Goal: Task Accomplishment & Management: Complete application form

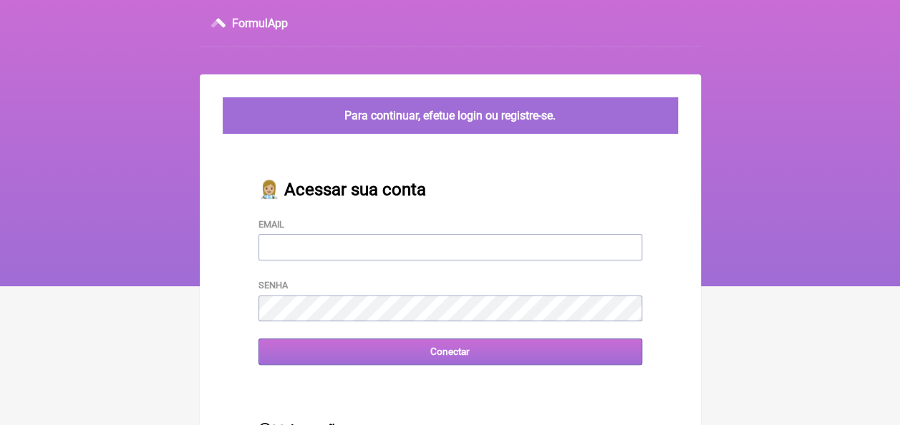
type input "[EMAIL_ADDRESS][DOMAIN_NAME]"
click at [423, 362] on input "Conectar" at bounding box center [451, 352] width 384 height 27
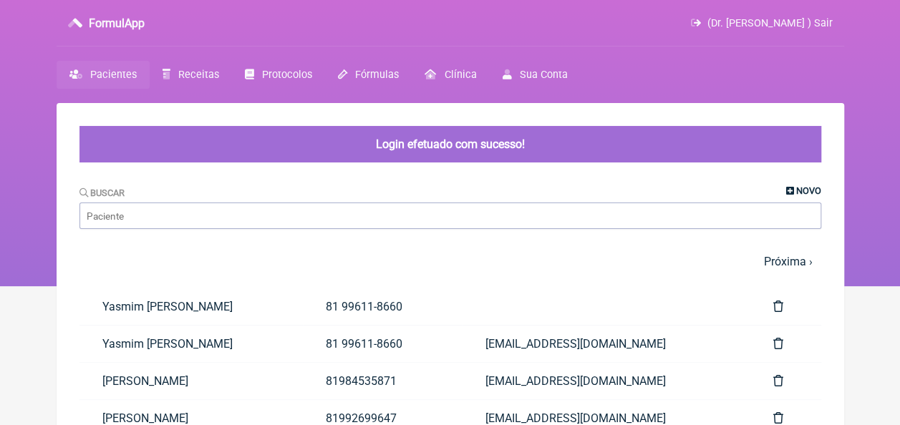
click at [804, 191] on span "Novo" at bounding box center [809, 191] width 25 height 11
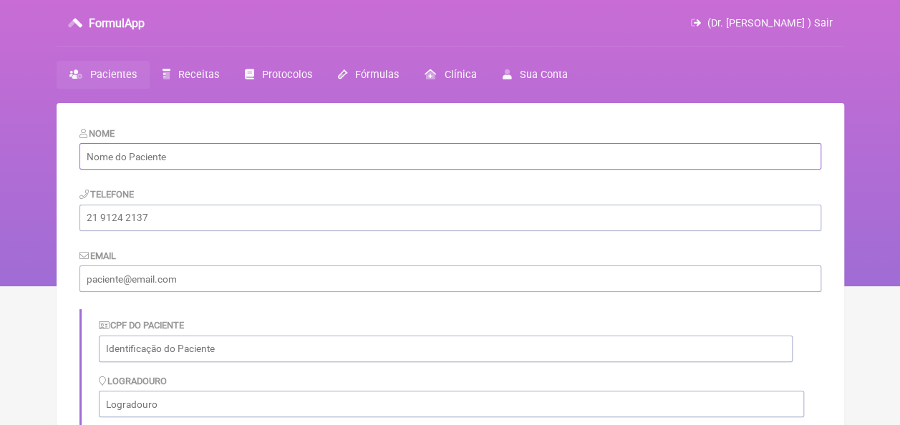
paste input "Camila Roberta do Nascimento"
type input "Camila Roberta do Nascimento"
click at [122, 350] on input "text" at bounding box center [446, 349] width 694 height 27
paste input "10543867498"
type input "10543867498"
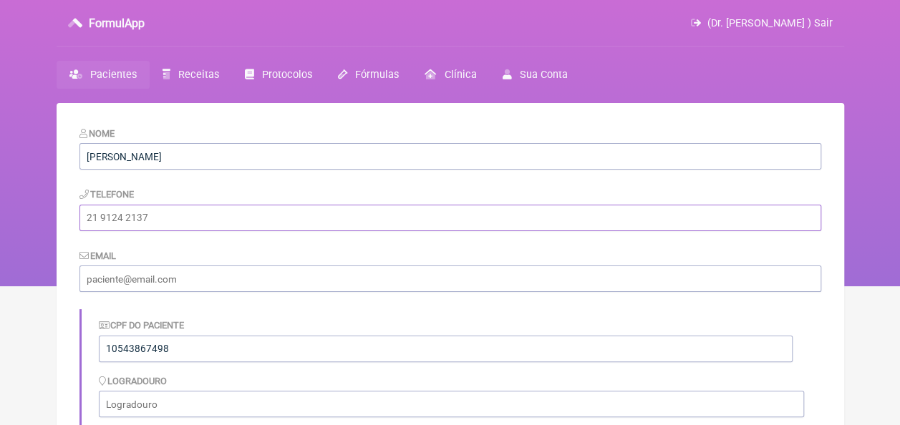
paste input "819997406893"
type input "819997406893"
click at [207, 288] on input "email" at bounding box center [451, 279] width 742 height 27
type input "[EMAIL_ADDRESS][DOMAIN_NAME]"
type input "Ilha de Itamaracá"
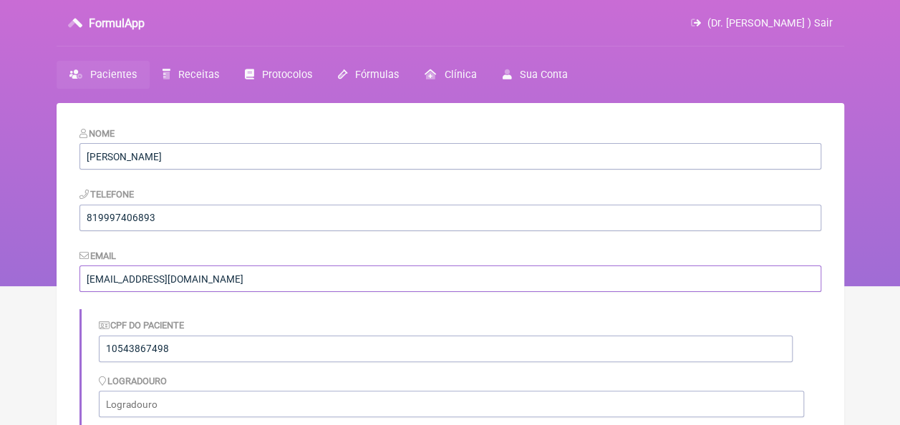
type input "PE"
click at [440, 225] on input "819997406893" at bounding box center [451, 218] width 742 height 27
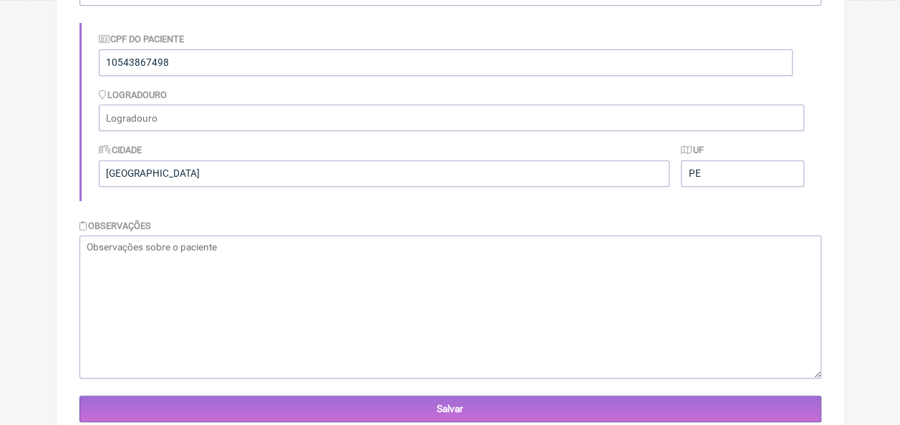
scroll to position [215, 0]
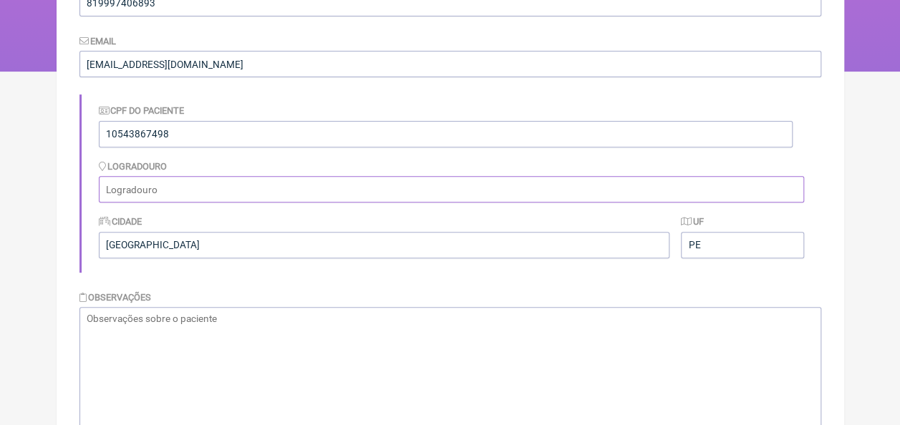
paste input "Rua Luiz Marques,140"
type input "Rua Luiz Marques,140"
drag, startPoint x: 205, startPoint y: 242, endPoint x: 93, endPoint y: 246, distance: 111.8
click at [93, 246] on div "CPF do Paciente 10543867498 Logradouro Rua Luiz Marques,140 Cidade Ilha de Itam…" at bounding box center [451, 184] width 742 height 178
type input "Igarassu"
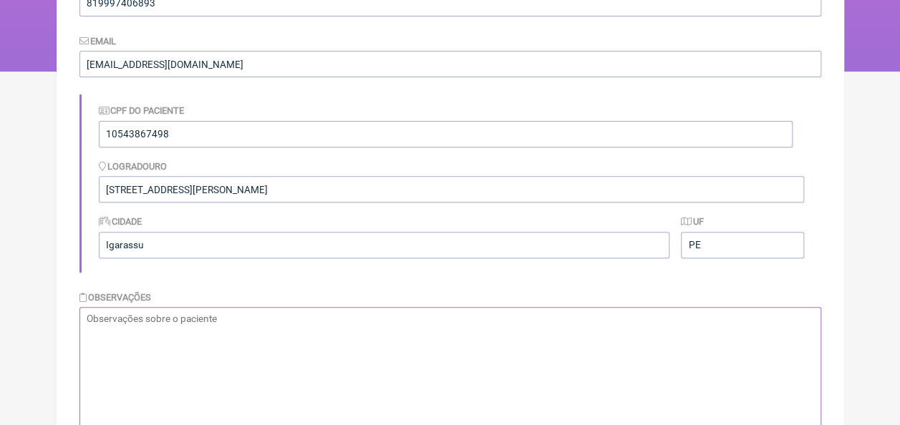
paste textarea "02/09/1991"
click at [83, 317] on textarea "02/09/1991" at bounding box center [451, 378] width 742 height 143
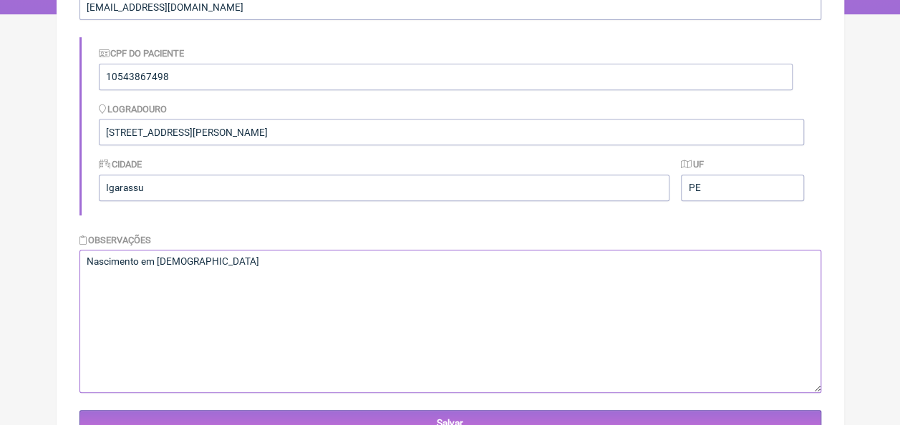
scroll to position [330, 0]
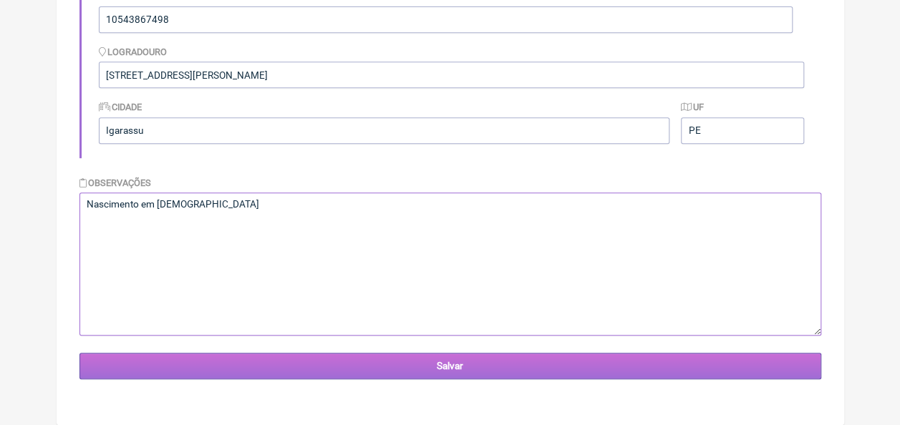
type textarea "Nascimento em 02/09/1991"
click at [441, 370] on input "Salvar" at bounding box center [451, 366] width 742 height 27
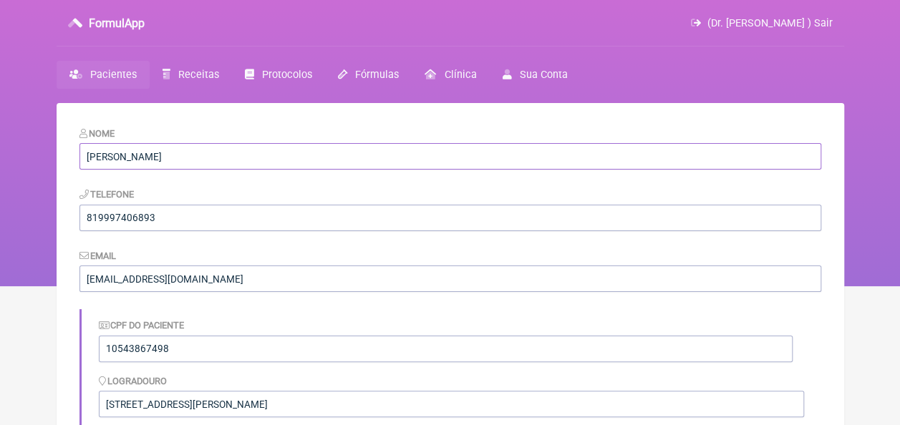
drag, startPoint x: 234, startPoint y: 154, endPoint x: 84, endPoint y: 163, distance: 150.7
click at [84, 163] on input "Camila Roberta do Nascimento" at bounding box center [451, 156] width 742 height 27
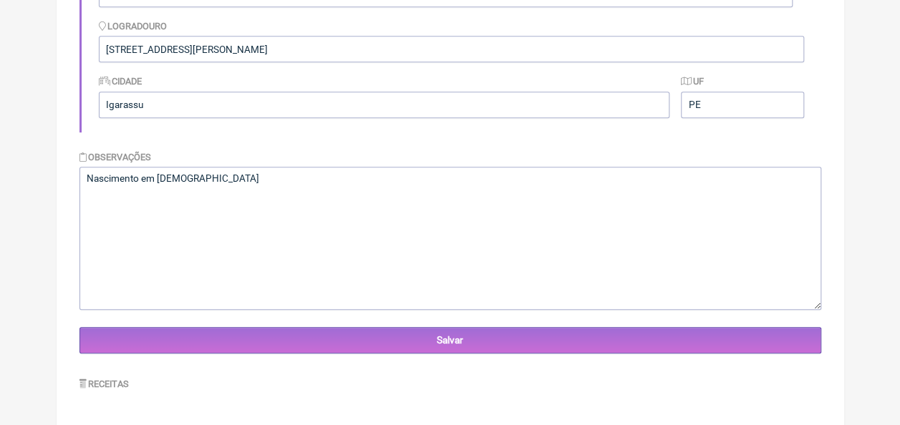
scroll to position [79, 0]
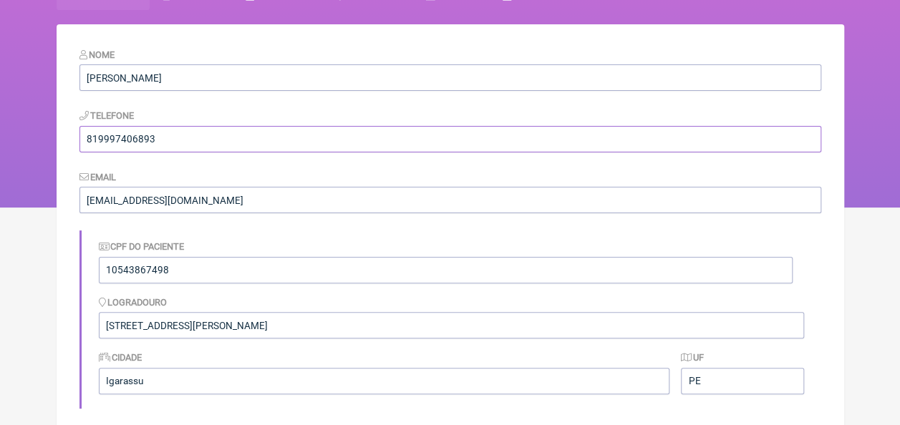
drag, startPoint x: 188, startPoint y: 140, endPoint x: 86, endPoint y: 140, distance: 101.7
click at [86, 140] on input "819997406893" at bounding box center [451, 139] width 742 height 27
drag, startPoint x: 202, startPoint y: 329, endPoint x: 99, endPoint y: 327, distance: 103.2
click at [99, 327] on input "Rua Luiz Marques,140" at bounding box center [452, 325] width 706 height 27
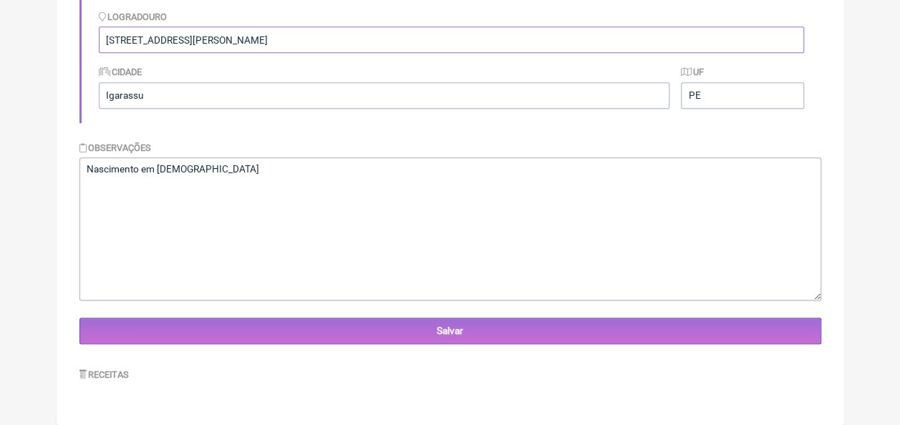
scroll to position [0, 0]
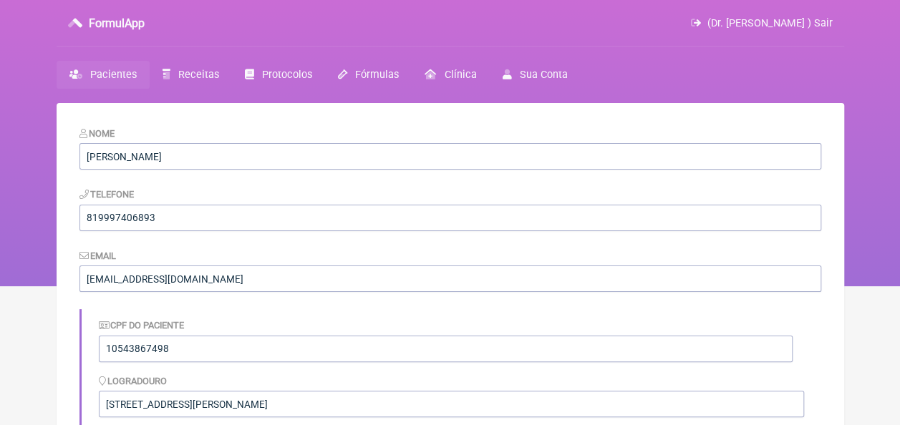
click at [94, 69] on span "Pacientes" at bounding box center [113, 75] width 47 height 12
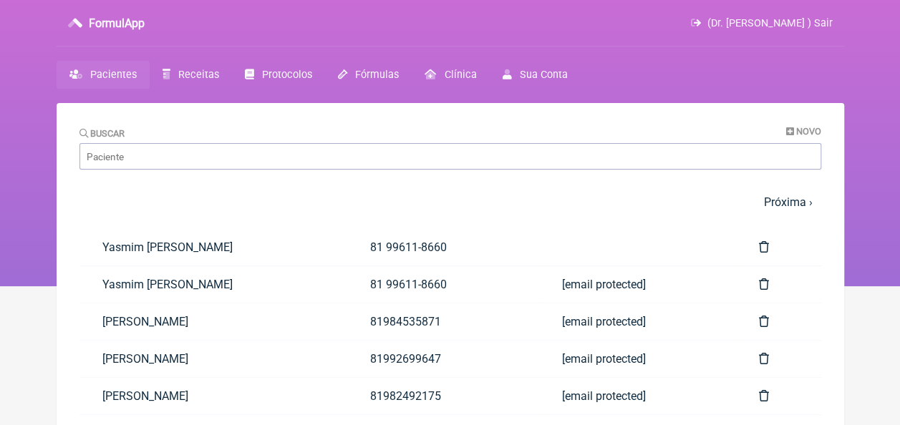
click at [812, 123] on main "Buscar Novo 1 2 3 4 5 … Próxima › Última » Paciente Telefone Email Yasmim Colet…" at bounding box center [451, 406] width 788 height 607
click at [804, 132] on span "Novo" at bounding box center [809, 131] width 25 height 11
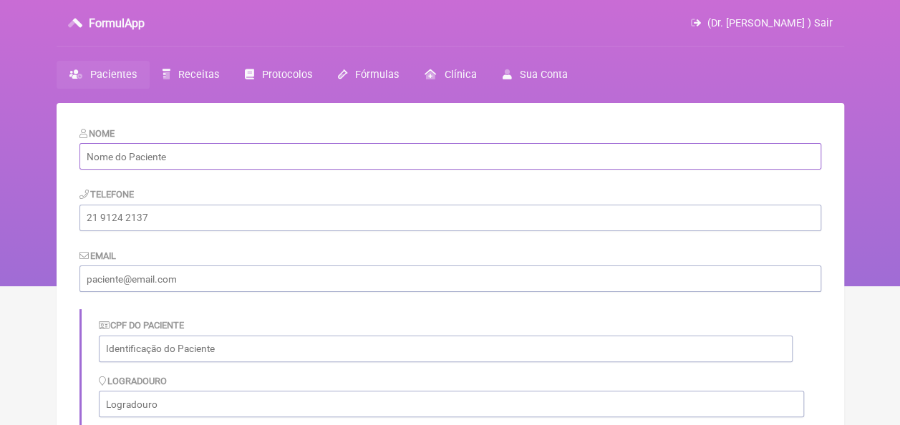
paste input "Maria Girlane Bezerra da silva araujo"
click at [198, 155] on input "Maria Girlane Bezerra da silva araujo" at bounding box center [451, 156] width 742 height 27
click at [221, 158] on input "Maria Girlane Bezerra da Silva araujo" at bounding box center [451, 156] width 742 height 27
type input "[PERSON_NAME]"
click at [163, 227] on input "tel" at bounding box center [451, 218] width 742 height 27
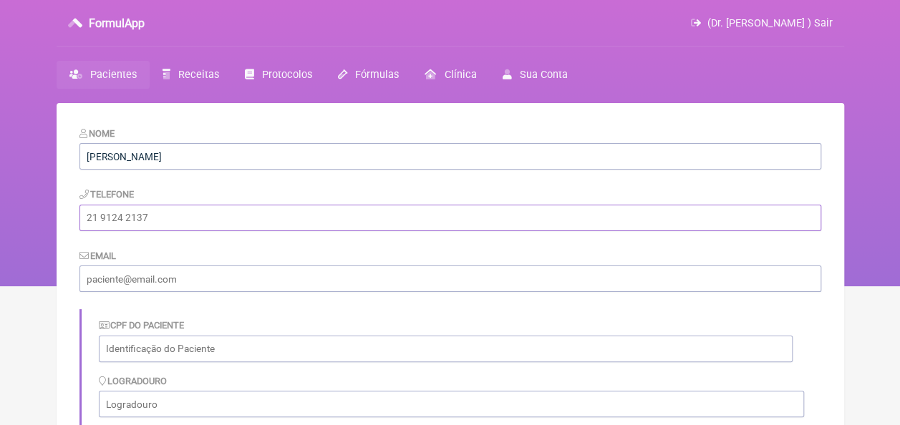
click at [385, 223] on input "tel" at bounding box center [451, 218] width 742 height 27
paste input "8198819-9303"
type input "8198819-9303"
click at [204, 274] on input "email" at bounding box center [451, 279] width 742 height 27
type input "[EMAIL_ADDRESS][DOMAIN_NAME]"
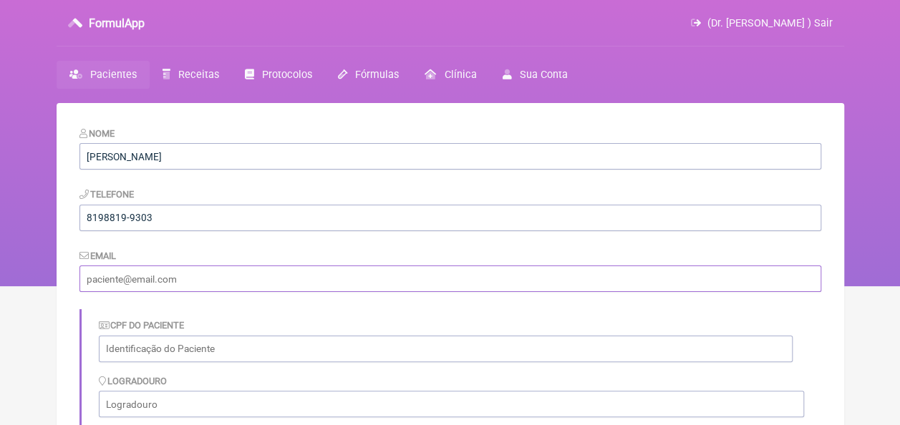
type input "Ilha de Itamaracá"
type input "PE"
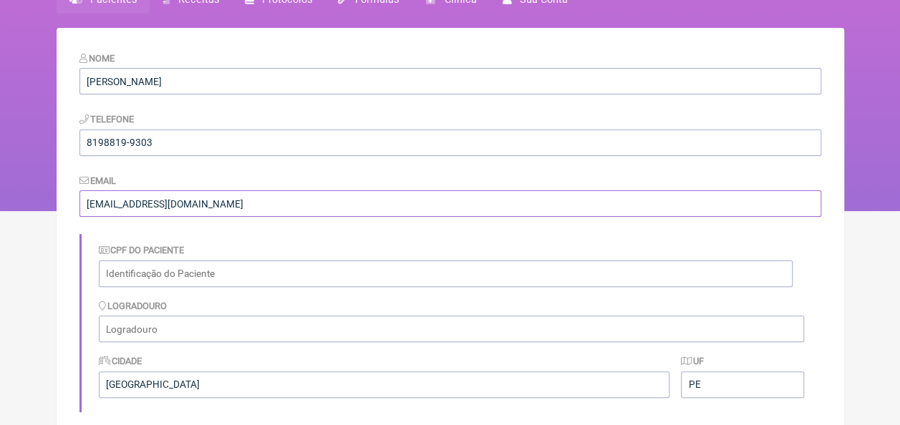
scroll to position [143, 0]
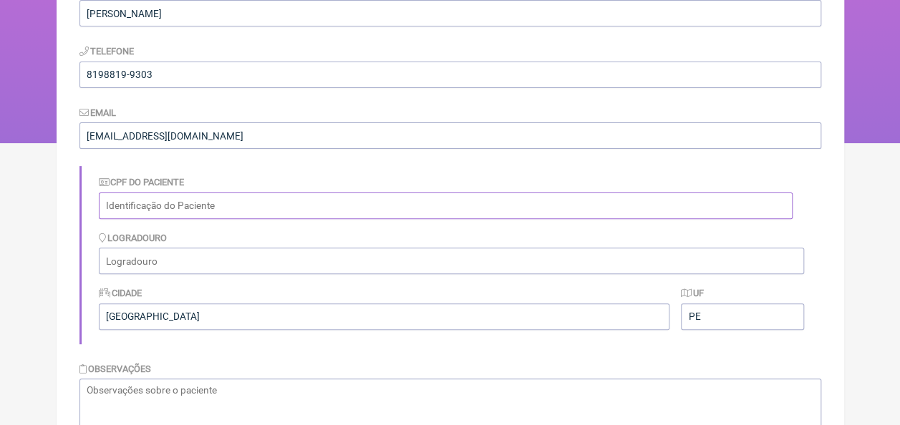
click at [222, 205] on input "text" at bounding box center [446, 206] width 694 height 27
paste input "[STREET_ADDRESS][PERSON_NAME]"
type input "[STREET_ADDRESS][PERSON_NAME]"
drag, startPoint x: 219, startPoint y: 314, endPoint x: 87, endPoint y: 314, distance: 132.5
click at [87, 314] on div "CPF do Paciente Logradouro Rua Luciana Paiva de Souza, n 412 Cidade Ilha de Ita…" at bounding box center [451, 255] width 742 height 178
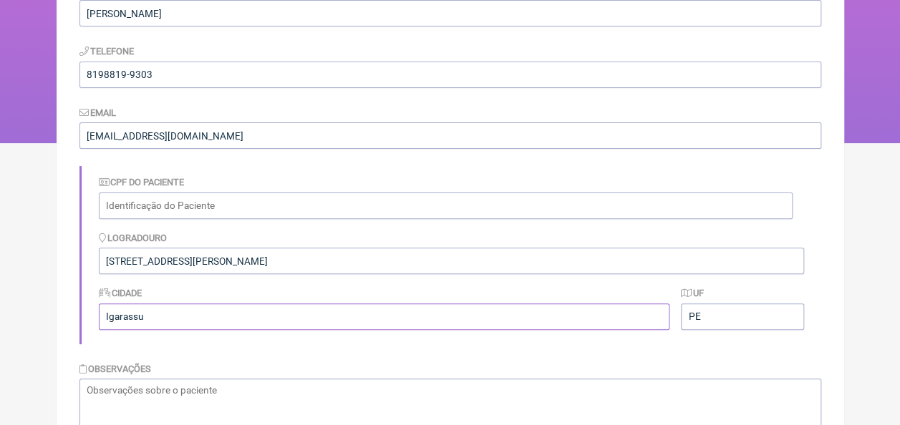
type input "Igarassu"
click at [201, 360] on form "Nome Maria Girlane Bezerra da Silva Araujo Telefone 8198819-9303 Email luzcaxia…" at bounding box center [451, 274] width 742 height 583
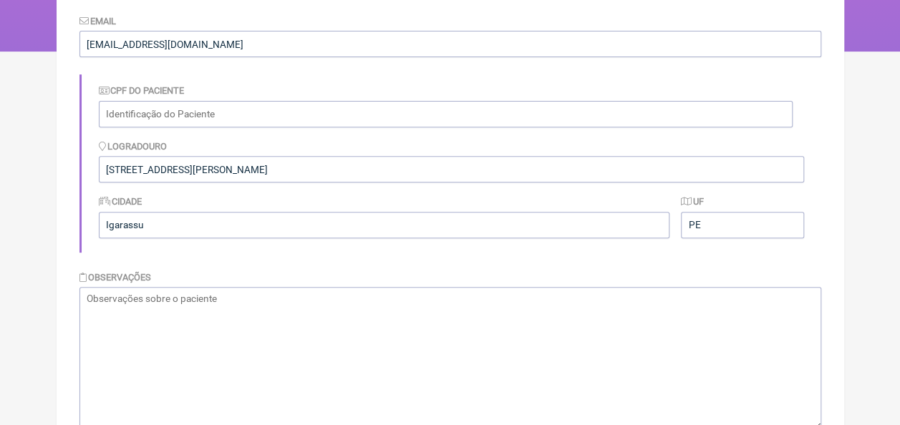
scroll to position [287, 0]
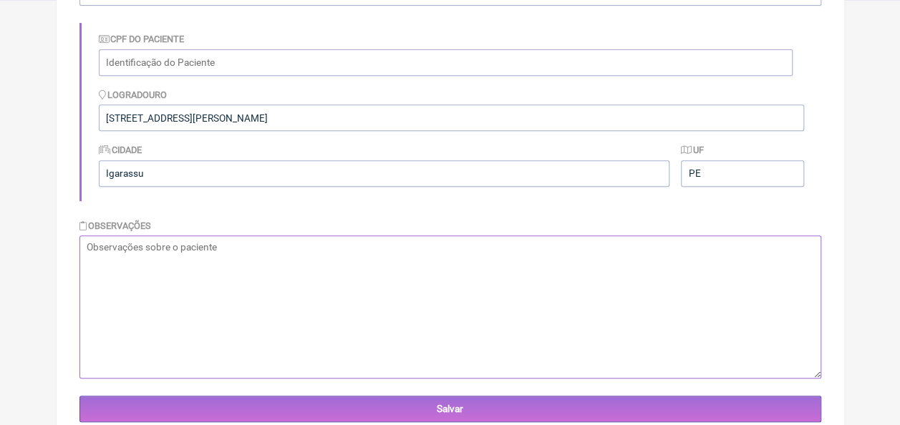
click at [269, 262] on textarea at bounding box center [451, 307] width 742 height 143
paste textarea "16/12/76"
click at [81, 247] on textarea "16/12/76" at bounding box center [451, 307] width 742 height 143
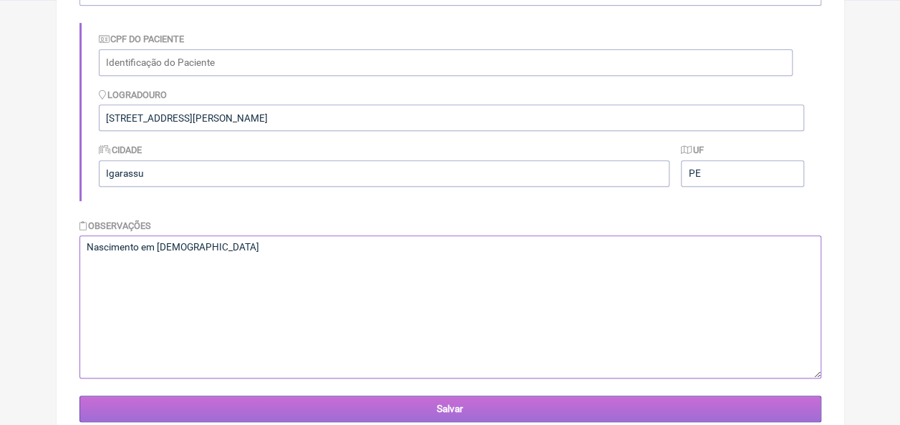
type textarea "Nascimento em [DEMOGRAPHIC_DATA]"
click at [447, 410] on input "Salvar" at bounding box center [451, 409] width 742 height 27
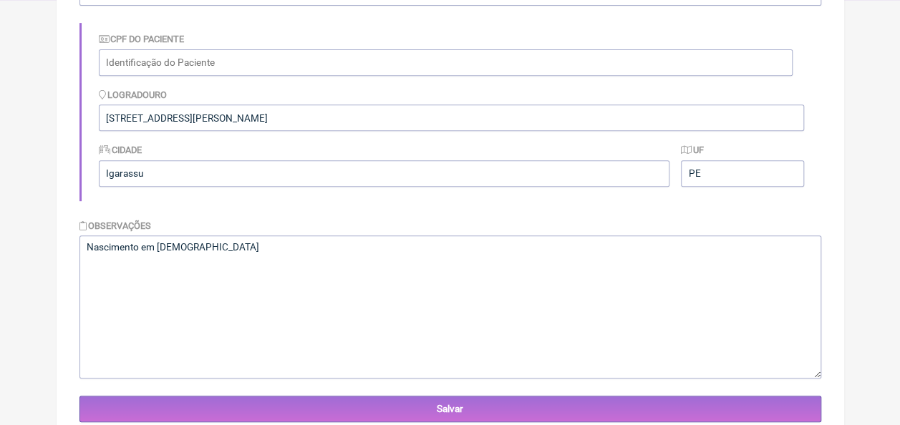
scroll to position [0, 0]
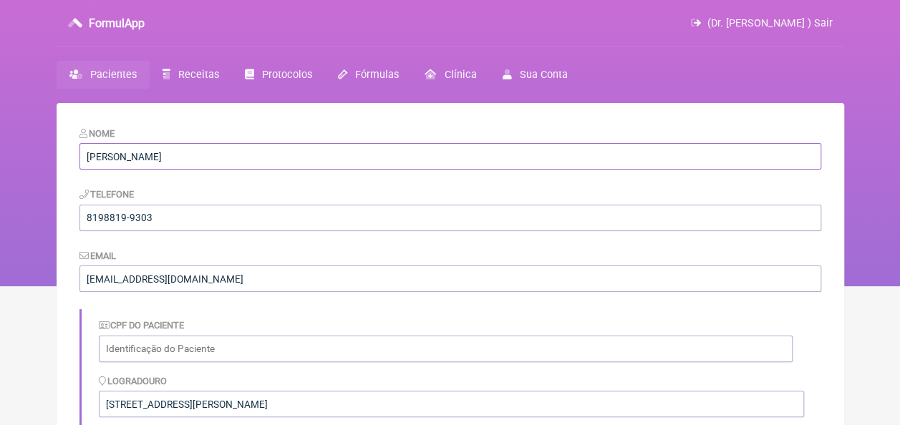
drag, startPoint x: 261, startPoint y: 157, endPoint x: 86, endPoint y: 150, distance: 174.9
click at [82, 153] on input "Maria Girlane Bezerra da Silva Araujo" at bounding box center [451, 156] width 742 height 27
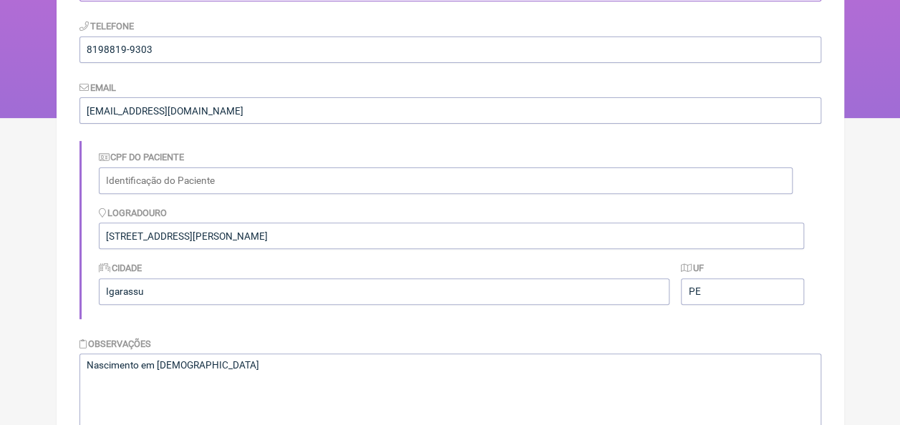
scroll to position [143, 0]
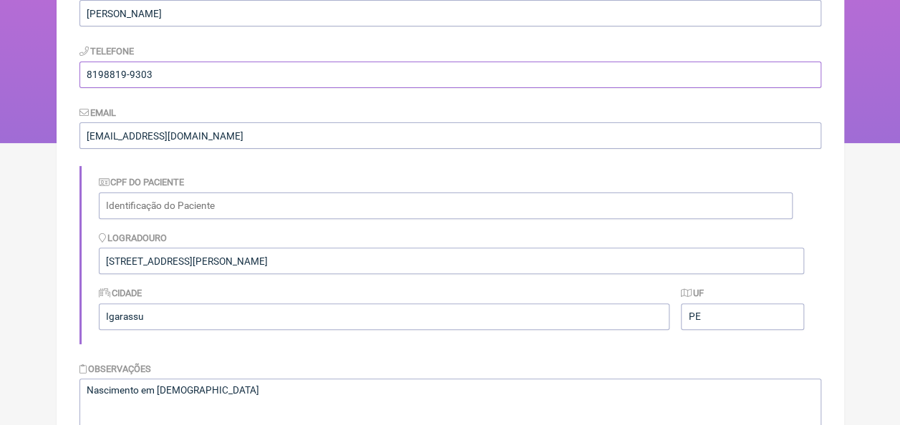
drag, startPoint x: 160, startPoint y: 77, endPoint x: 73, endPoint y: 77, distance: 87.4
click at [73, 77] on main "Nome Maria Girlane Bezerra da Silva Araujo Telefone 8198819-9303 Email luzcaxia…" at bounding box center [451, 303] width 788 height 687
drag, startPoint x: 122, startPoint y: 256, endPoint x: 265, endPoint y: 261, distance: 142.6
click at [265, 261] on input "[STREET_ADDRESS][PERSON_NAME]" at bounding box center [452, 261] width 706 height 27
click at [444, 160] on form "Nome Maria Girlane Bezerra da Silva Araujo Telefone 8198819-9303 Email luzcaxia…" at bounding box center [451, 274] width 742 height 583
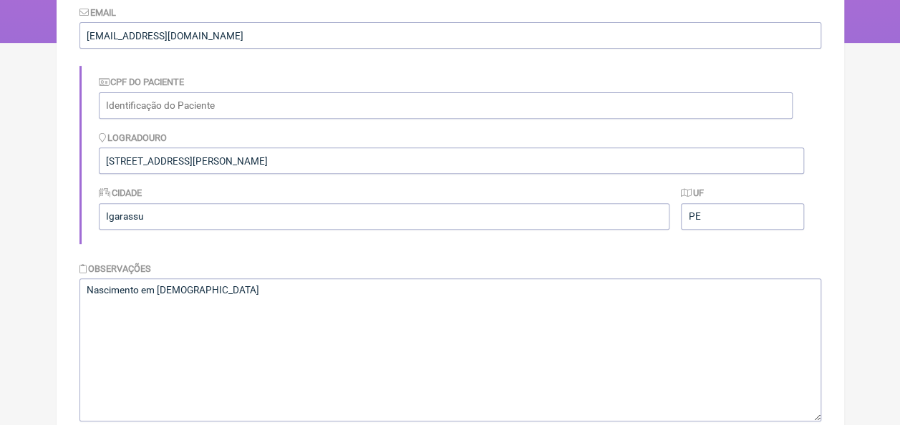
scroll to position [365, 0]
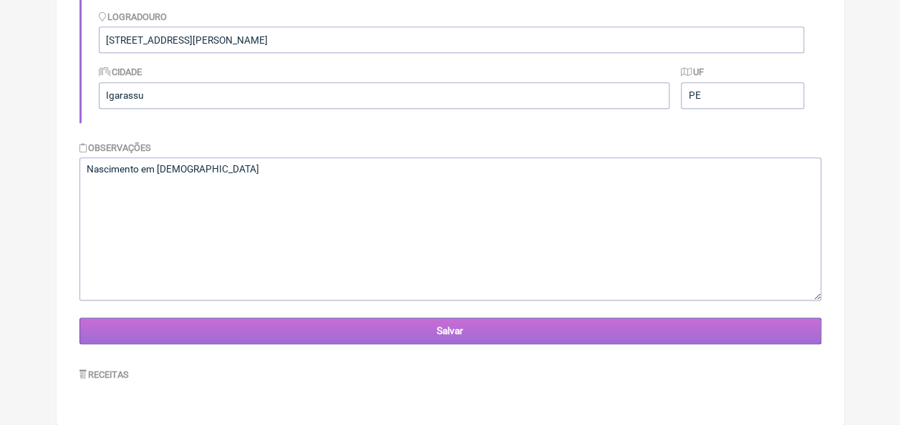
click at [383, 327] on input "Salvar" at bounding box center [451, 331] width 742 height 27
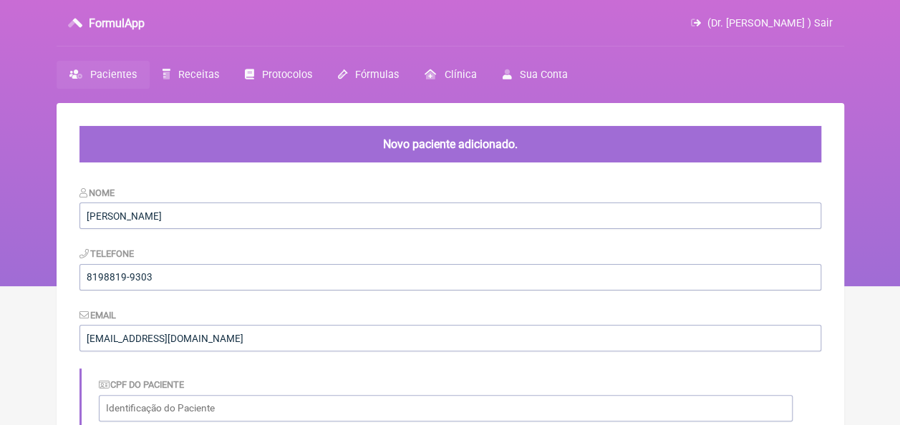
click at [103, 72] on span "Pacientes" at bounding box center [113, 75] width 47 height 12
